Goal: Use online tool/utility: Utilize a website feature to perform a specific function

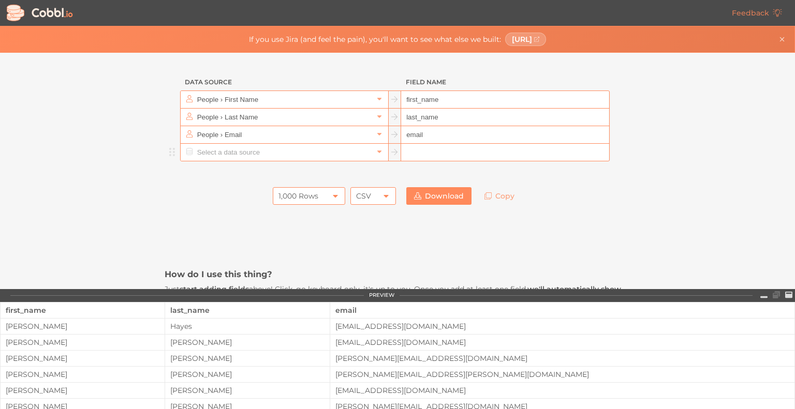
click at [249, 154] on input "text" at bounding box center [284, 152] width 179 height 17
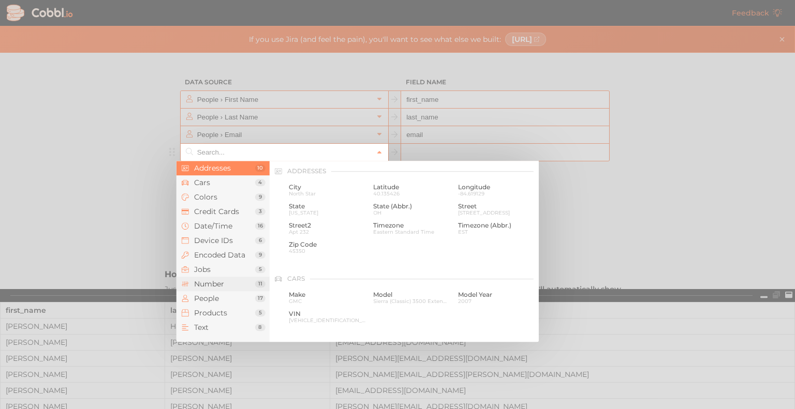
click at [209, 286] on span "Number" at bounding box center [224, 284] width 61 height 8
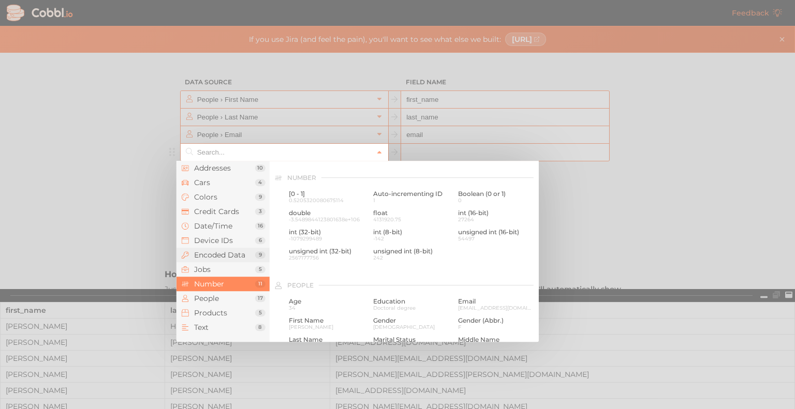
scroll to position [690, 0]
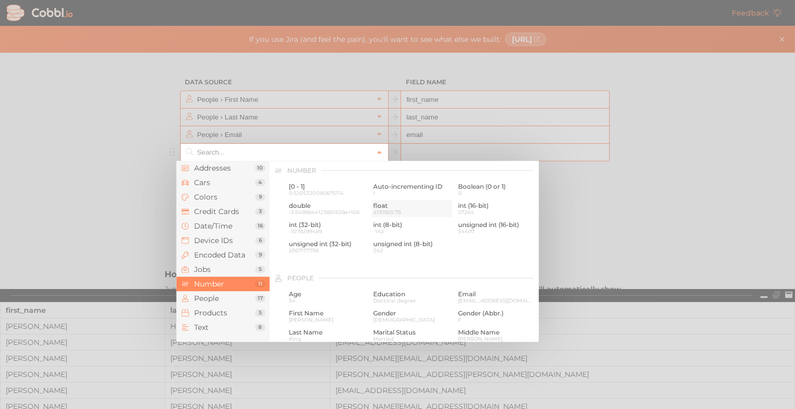
click at [377, 209] on span "float" at bounding box center [411, 205] width 77 height 7
type input "Number › float"
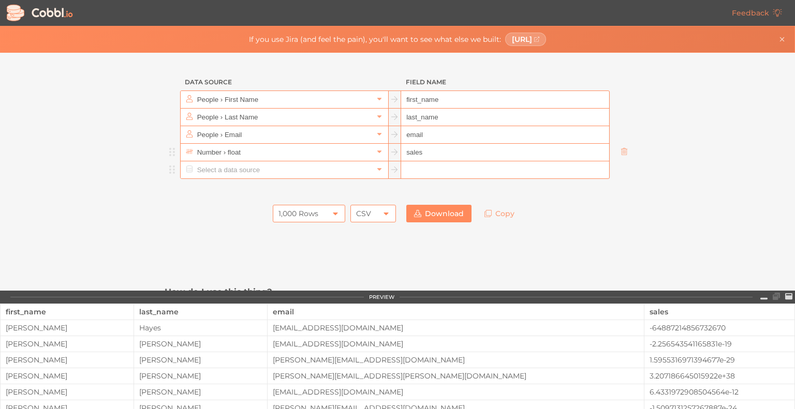
type input "sales"
click at [248, 173] on input "text" at bounding box center [284, 169] width 179 height 17
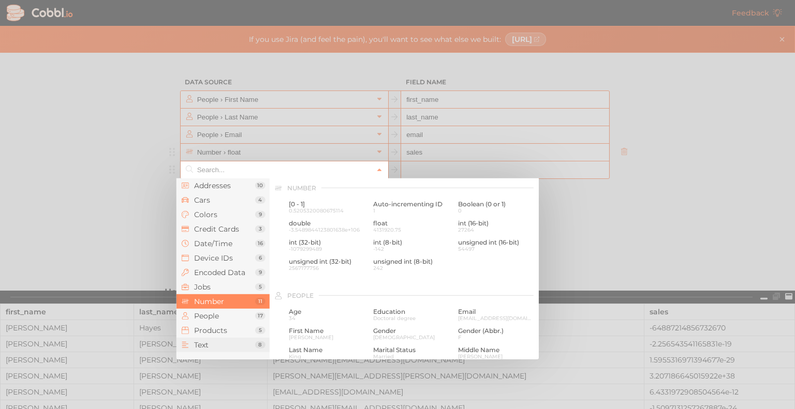
click at [209, 347] on span "Text" at bounding box center [224, 345] width 61 height 8
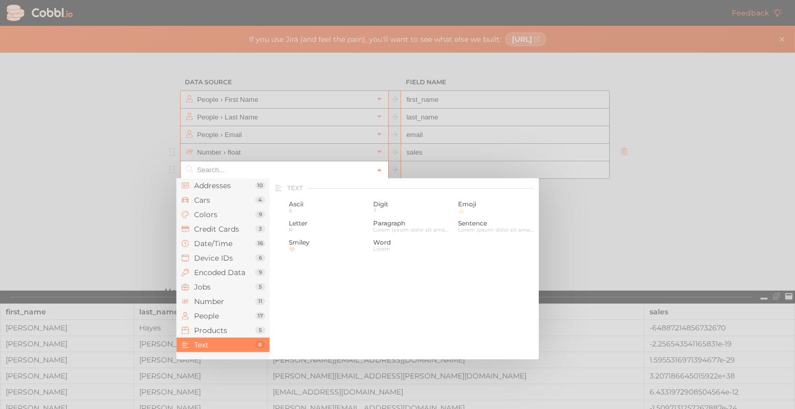
scroll to position [1013, 0]
click at [217, 240] on span "Date/Time" at bounding box center [224, 244] width 61 height 8
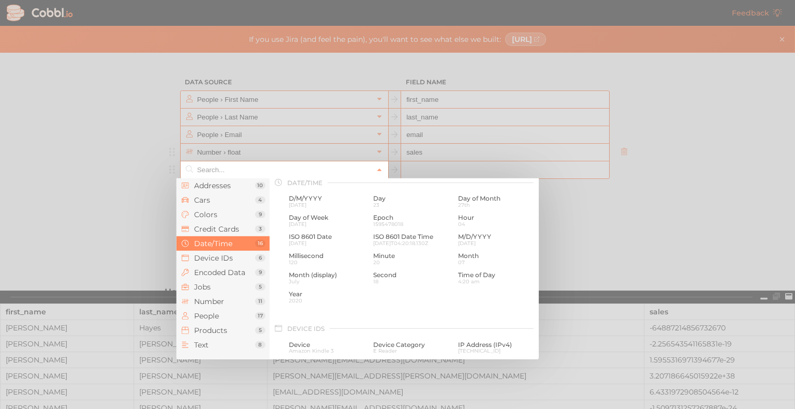
scroll to position [316, 0]
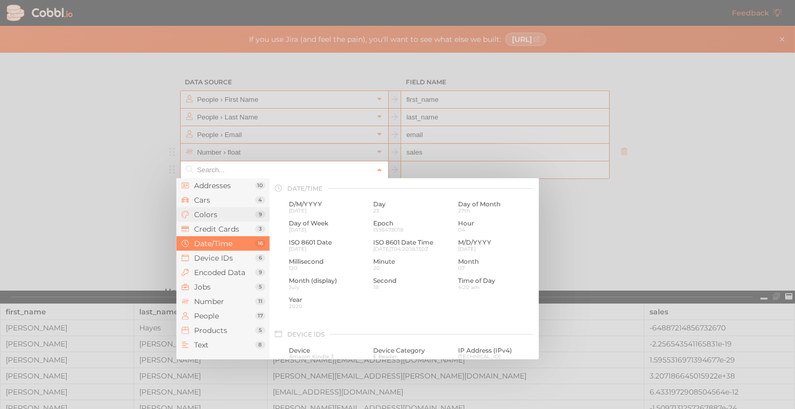
click at [215, 211] on span "Colors" at bounding box center [224, 215] width 61 height 8
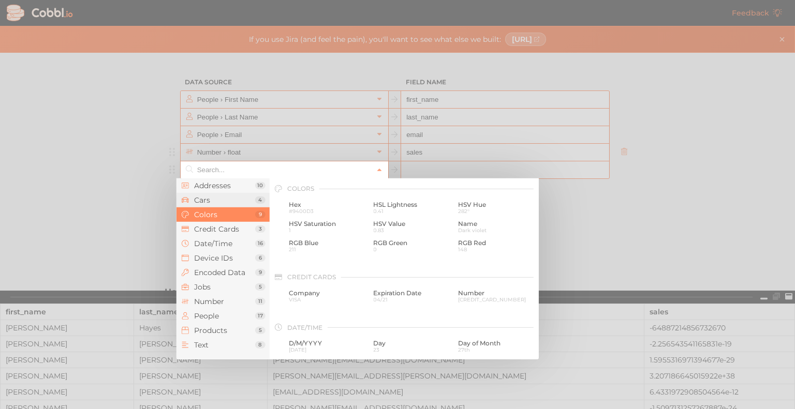
click at [216, 201] on span "Cars" at bounding box center [224, 200] width 61 height 8
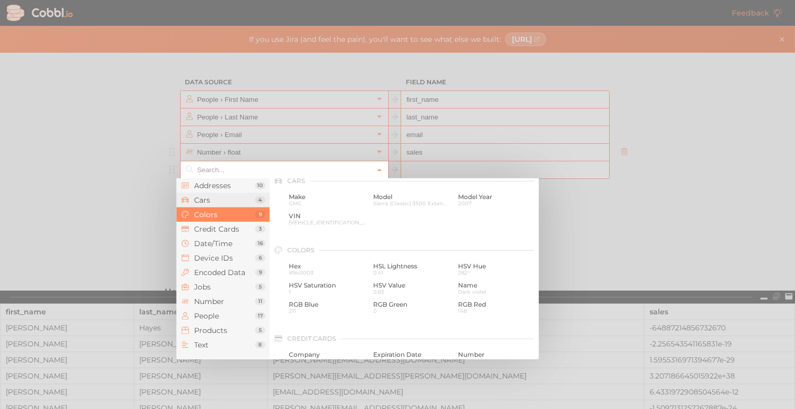
scroll to position [108, 0]
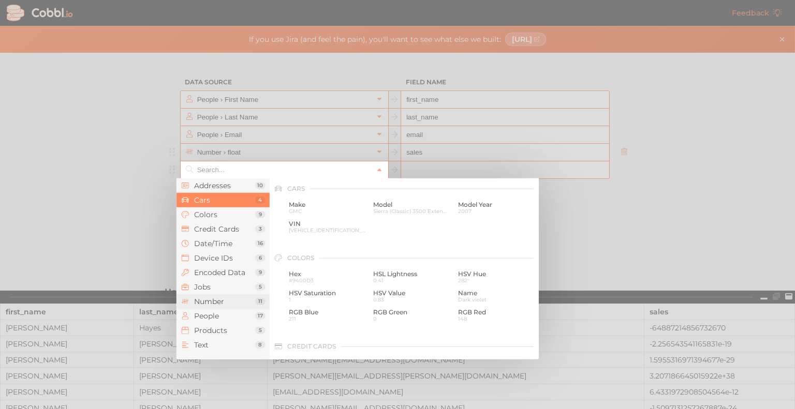
click at [219, 301] on span "Number" at bounding box center [224, 302] width 61 height 8
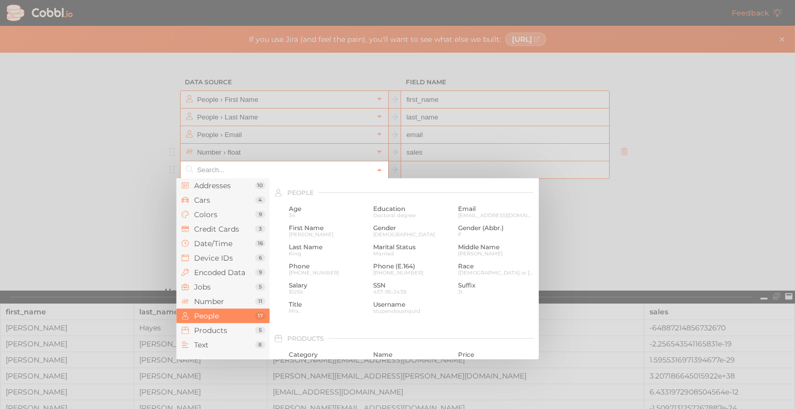
scroll to position [793, 0]
click at [303, 288] on span "Salary" at bounding box center [327, 285] width 77 height 7
type input "People › Salary"
type input "salary"
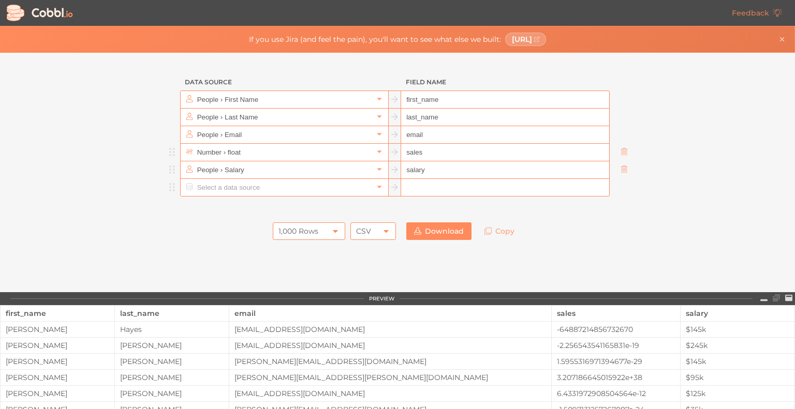
click at [622, 169] on icon at bounding box center [624, 169] width 7 height 7
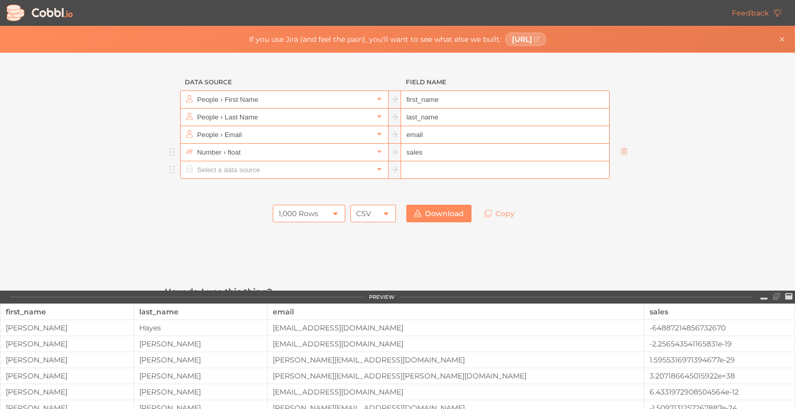
click at [219, 173] on input "text" at bounding box center [284, 169] width 179 height 17
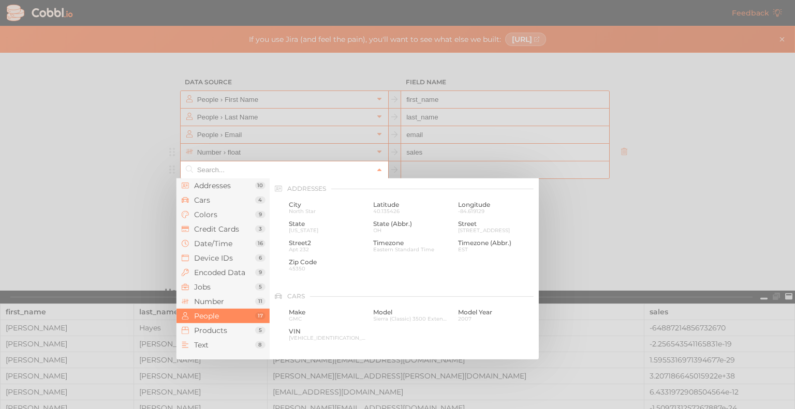
scroll to position [798, 0]
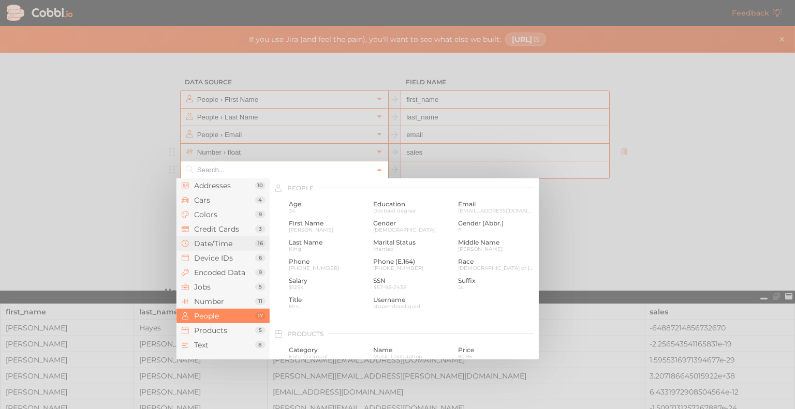
click at [211, 241] on span "Date/Time" at bounding box center [224, 244] width 61 height 8
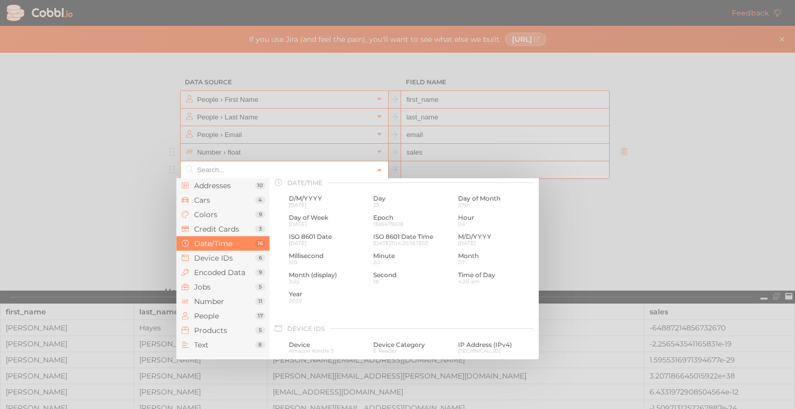
scroll to position [316, 0]
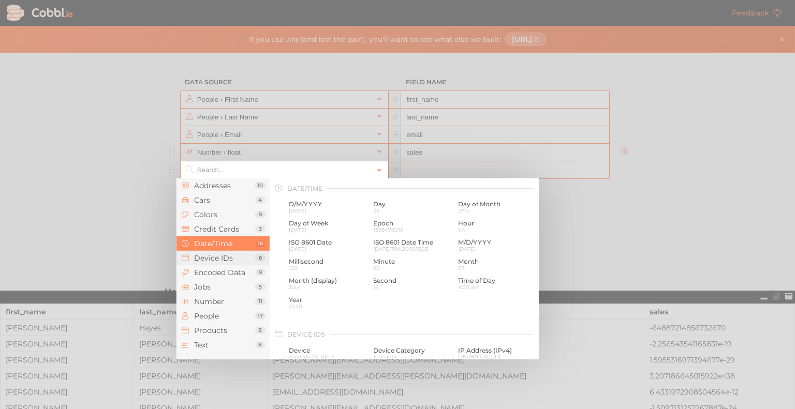
click at [215, 255] on span "Device IDs" at bounding box center [224, 258] width 61 height 8
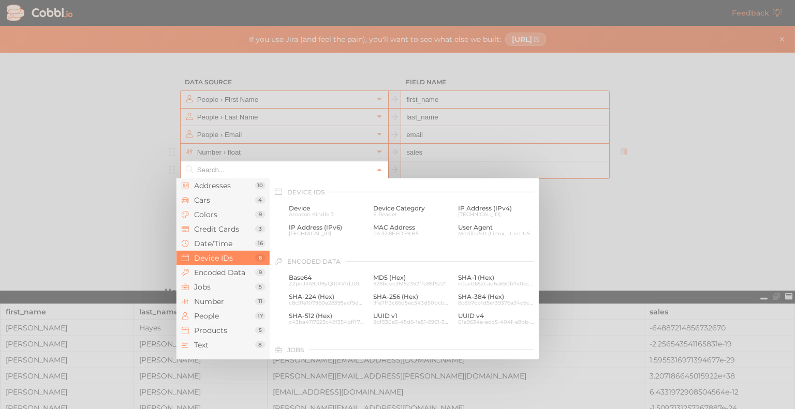
scroll to position [462, 0]
click at [215, 269] on span "Encoded Data" at bounding box center [224, 273] width 61 height 8
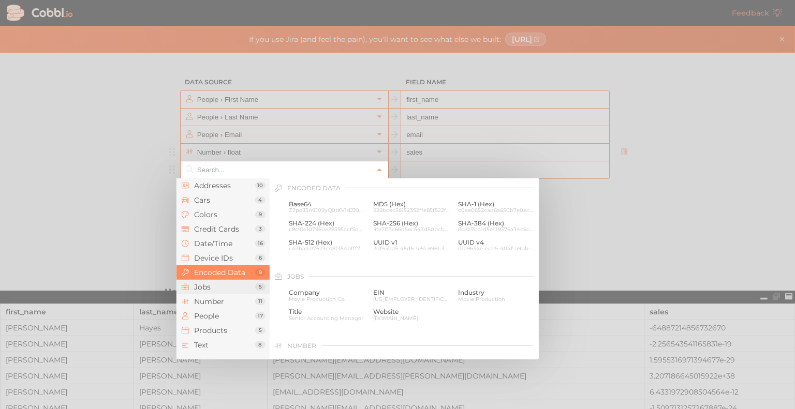
click at [212, 282] on li "Jobs 5" at bounding box center [222, 287] width 93 height 14
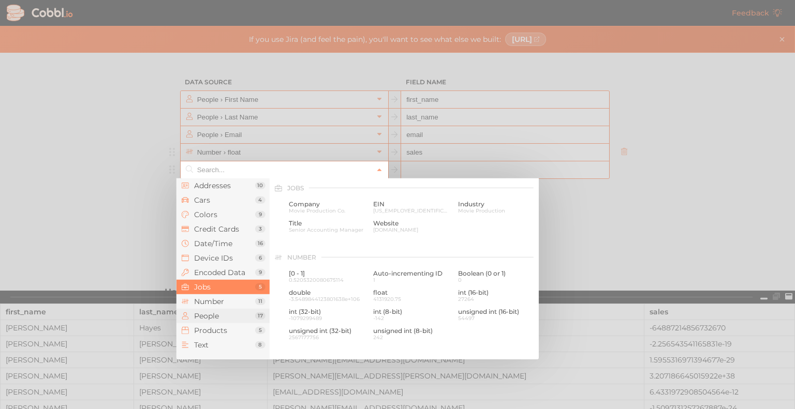
click at [210, 315] on span "People" at bounding box center [224, 316] width 61 height 8
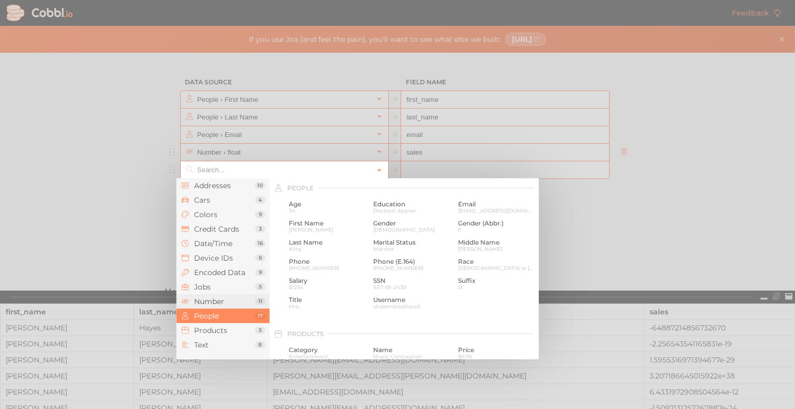
click at [212, 302] on span "Number" at bounding box center [224, 302] width 61 height 8
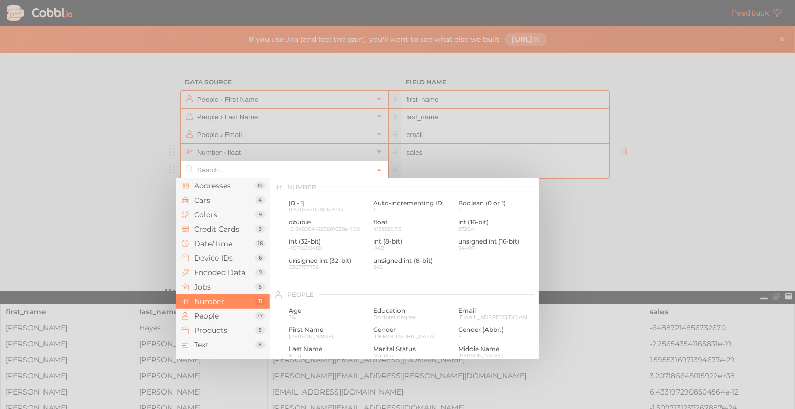
scroll to position [690, 0]
click at [216, 333] on span "Products" at bounding box center [224, 331] width 61 height 8
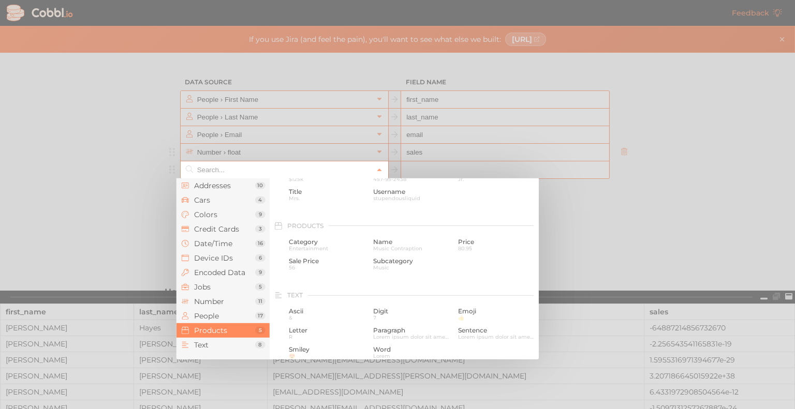
scroll to position [944, 0]
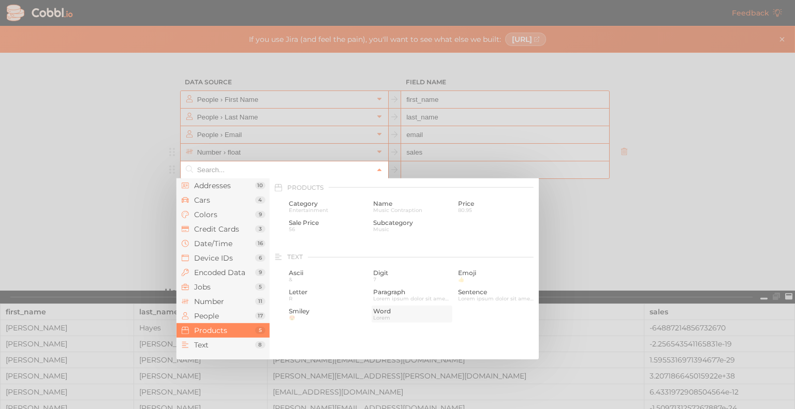
click at [381, 315] on span "Word" at bounding box center [411, 311] width 77 height 7
type input "Text › Word"
type input "word"
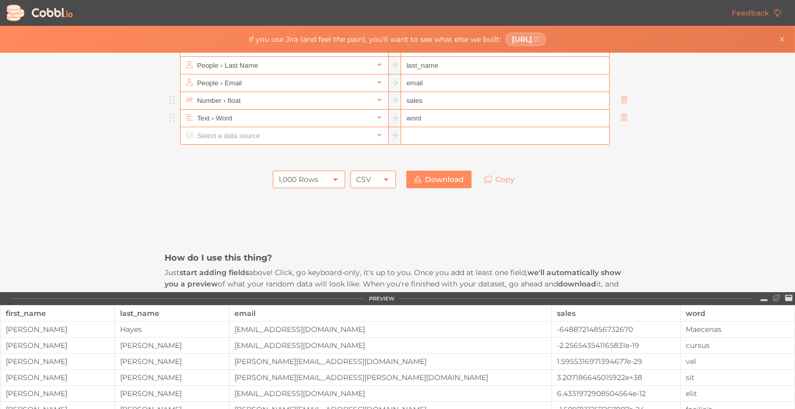
scroll to position [52, 0]
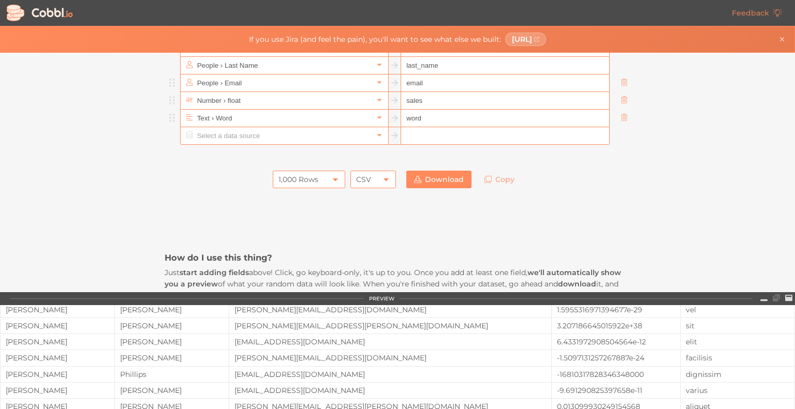
click at [435, 89] on input "email" at bounding box center [505, 84] width 208 height 18
click at [439, 99] on input "sales" at bounding box center [505, 101] width 208 height 18
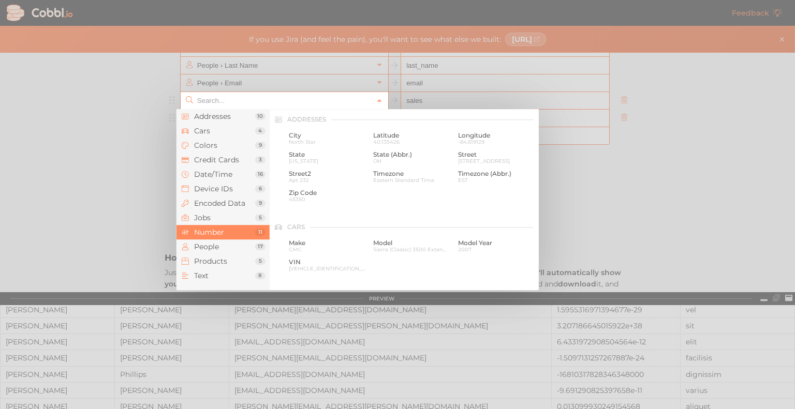
click at [252, 105] on input "text" at bounding box center [284, 100] width 179 height 17
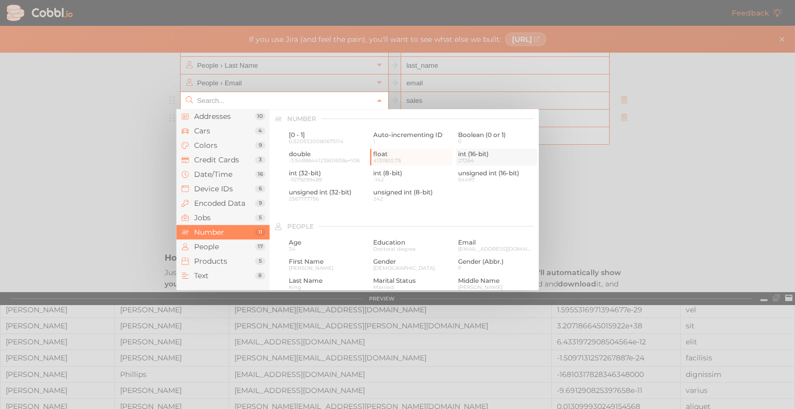
click at [481, 157] on span "int (16-bit)" at bounding box center [496, 154] width 77 height 7
type input "Number › int (16-bit)"
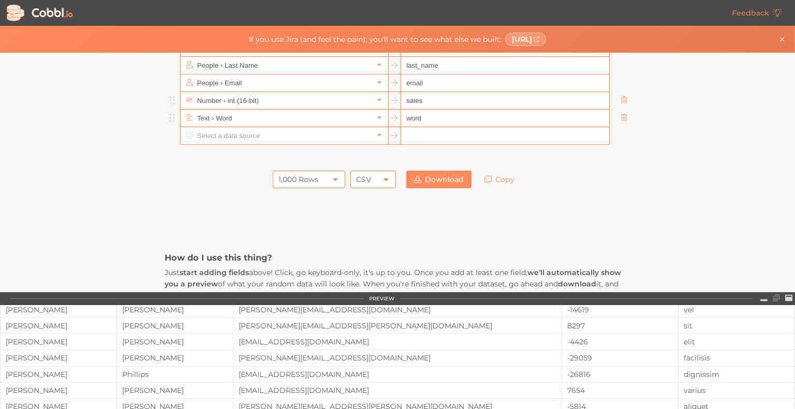
click at [435, 98] on input "sales" at bounding box center [505, 101] width 208 height 18
click at [433, 99] on input "sales" at bounding box center [505, 101] width 208 height 18
click at [276, 101] on input "text" at bounding box center [284, 100] width 179 height 17
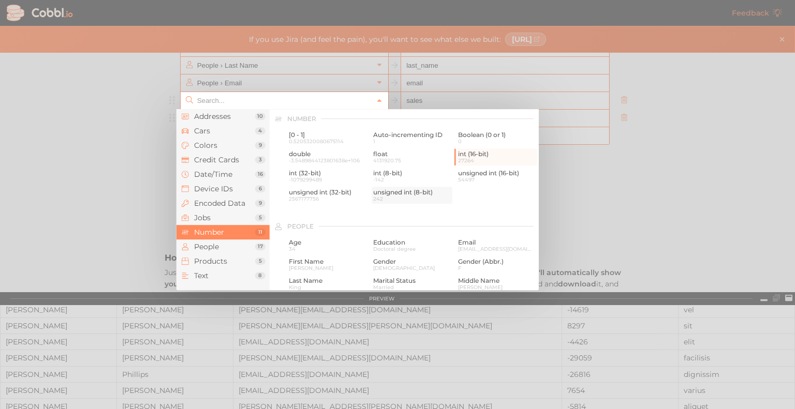
click at [404, 202] on span "242" at bounding box center [411, 199] width 77 height 6
type input "Number › unsigned int (8-bit)"
